Goal: Task Accomplishment & Management: Manage account settings

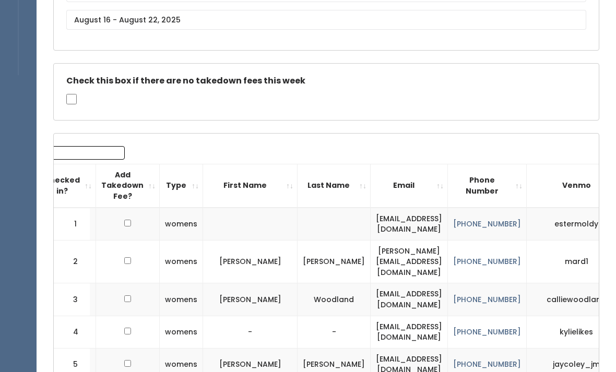
scroll to position [136, 0]
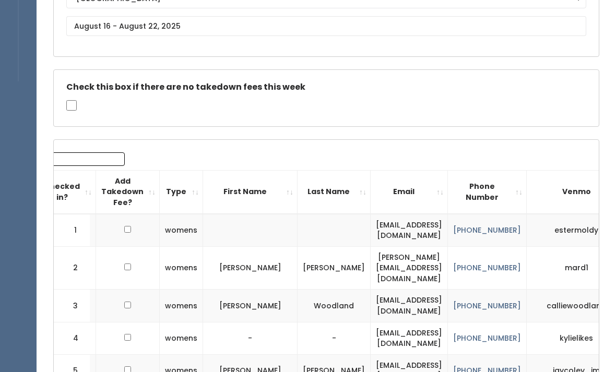
click at [83, 159] on input "Search:" at bounding box center [58, 159] width 133 height 14
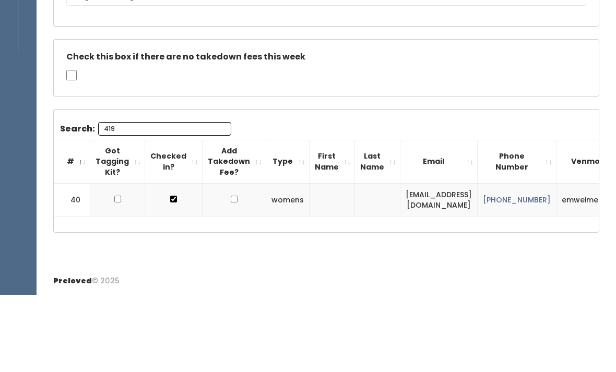
scroll to position [86, 0]
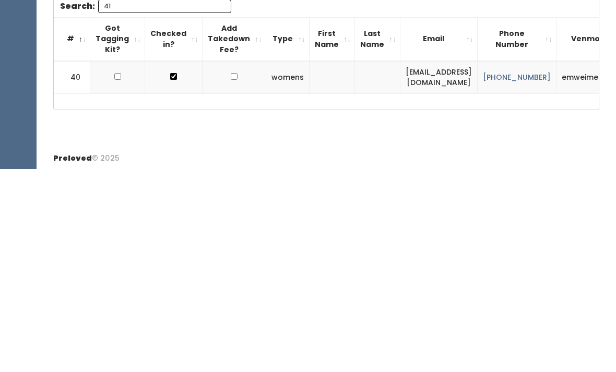
type input "4"
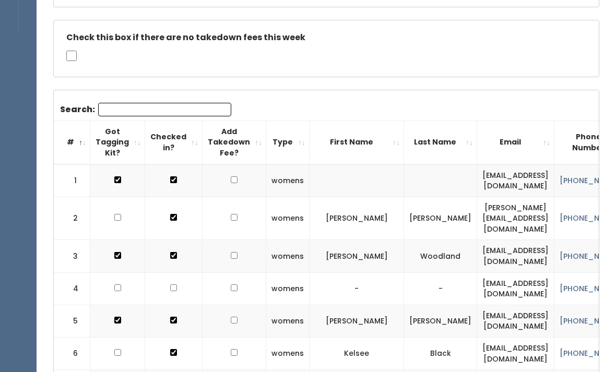
scroll to position [0, 0]
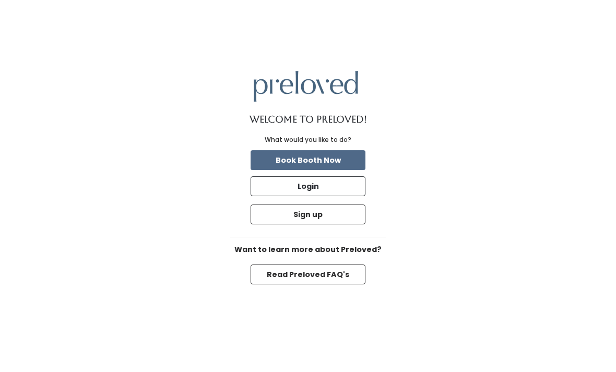
click at [354, 196] on button "Login" at bounding box center [307, 186] width 115 height 20
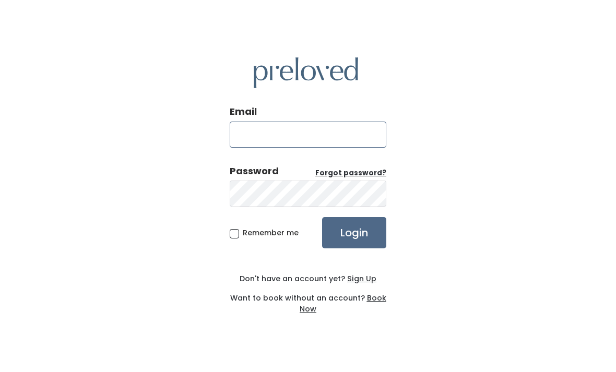
type input "[DOMAIN_NAME][EMAIL_ADDRESS][DOMAIN_NAME]"
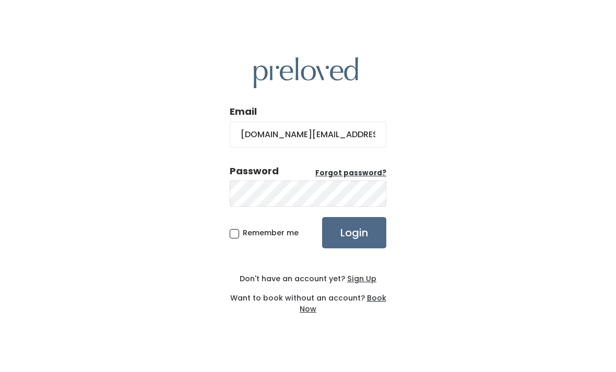
click at [354, 248] on input "Login" at bounding box center [354, 232] width 64 height 31
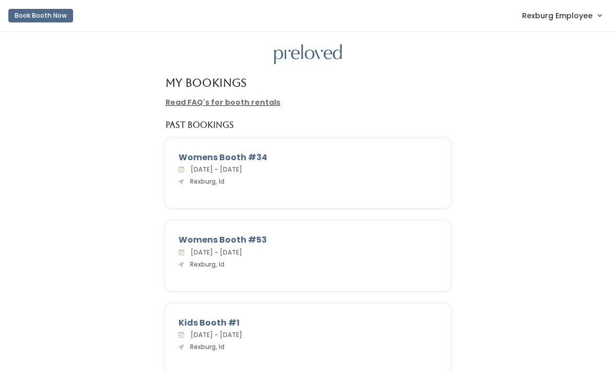
click at [570, 14] on span "Rexburg Employee" at bounding box center [557, 15] width 70 height 11
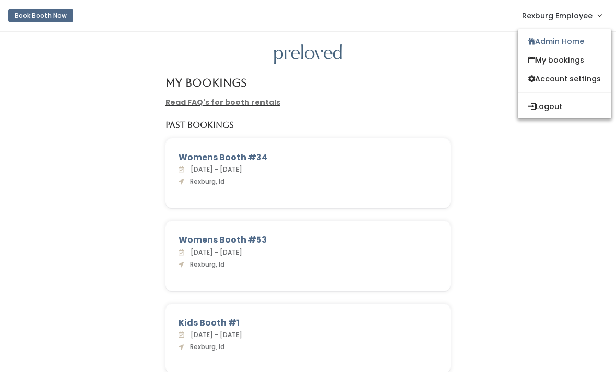
click at [551, 43] on link "Admin Home" at bounding box center [564, 41] width 93 height 19
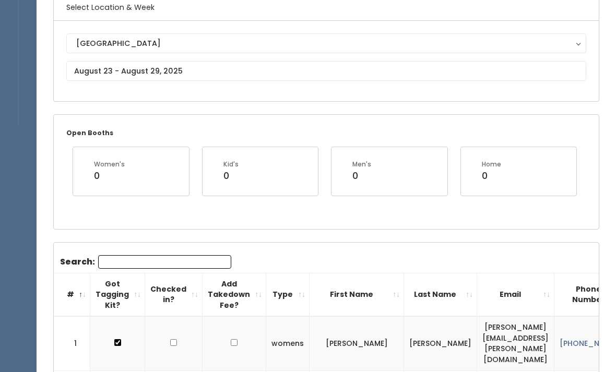
scroll to position [91, 0]
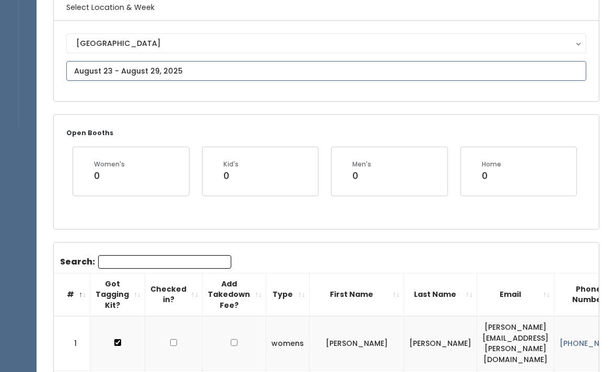
click at [498, 64] on input "text" at bounding box center [326, 71] width 520 height 20
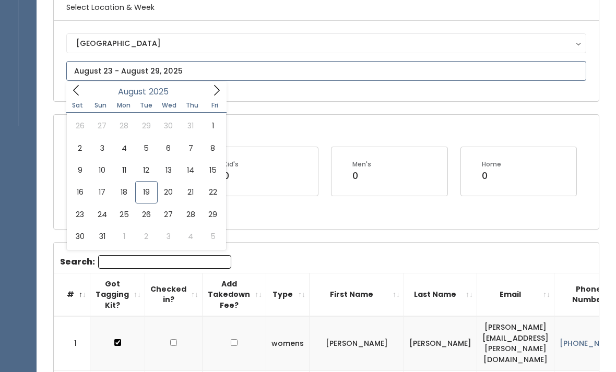
type input "August 16 to August 22"
